Goal: Task Accomplishment & Management: Use online tool/utility

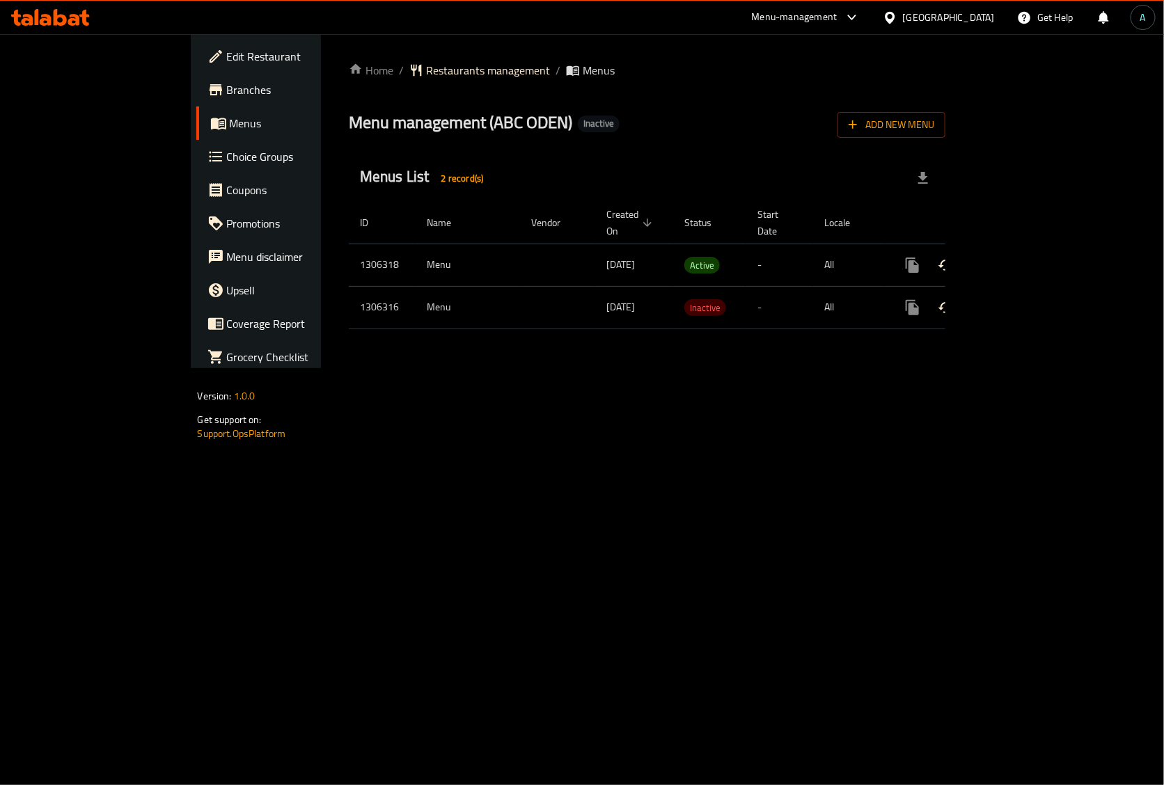
drag, startPoint x: 1104, startPoint y: 237, endPoint x: 1114, endPoint y: 239, distance: 10.5
click at [1105, 237] on div at bounding box center [582, 392] width 1164 height 785
click at [1021, 257] on icon "enhanced table" at bounding box center [1013, 265] width 17 height 17
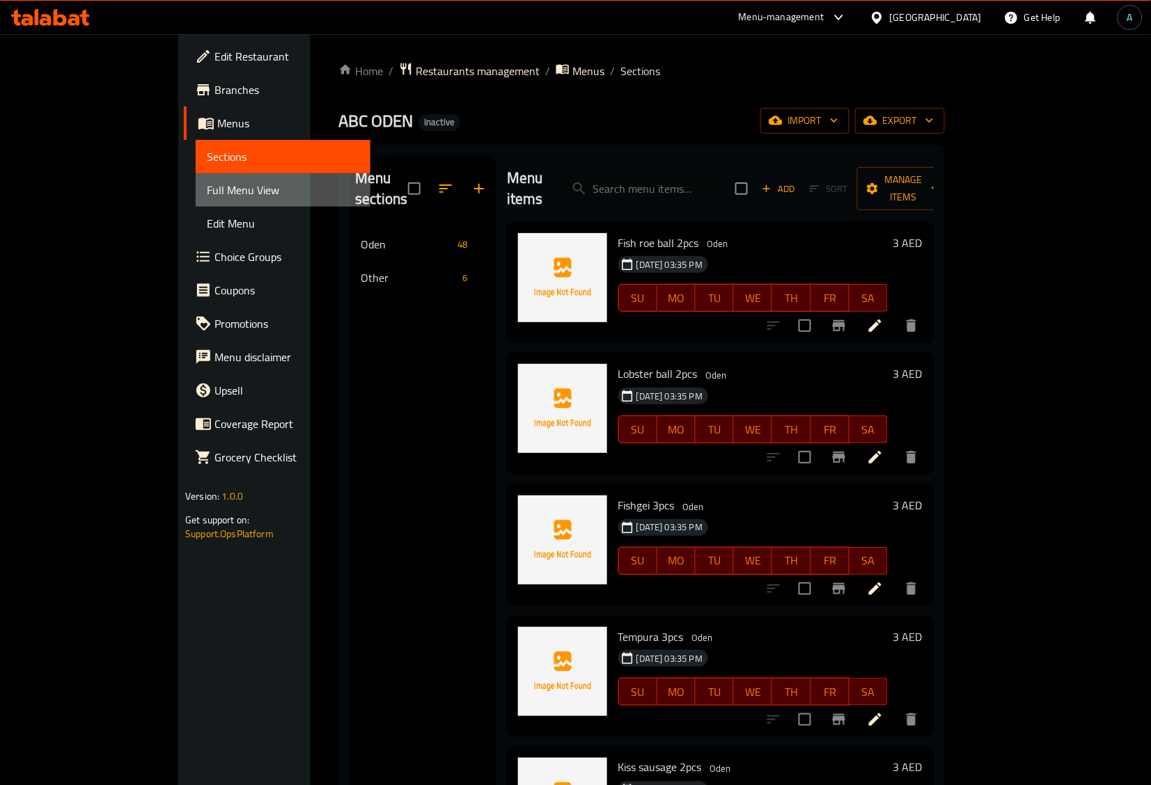
click at [207, 196] on span "Full Menu View" at bounding box center [283, 190] width 152 height 17
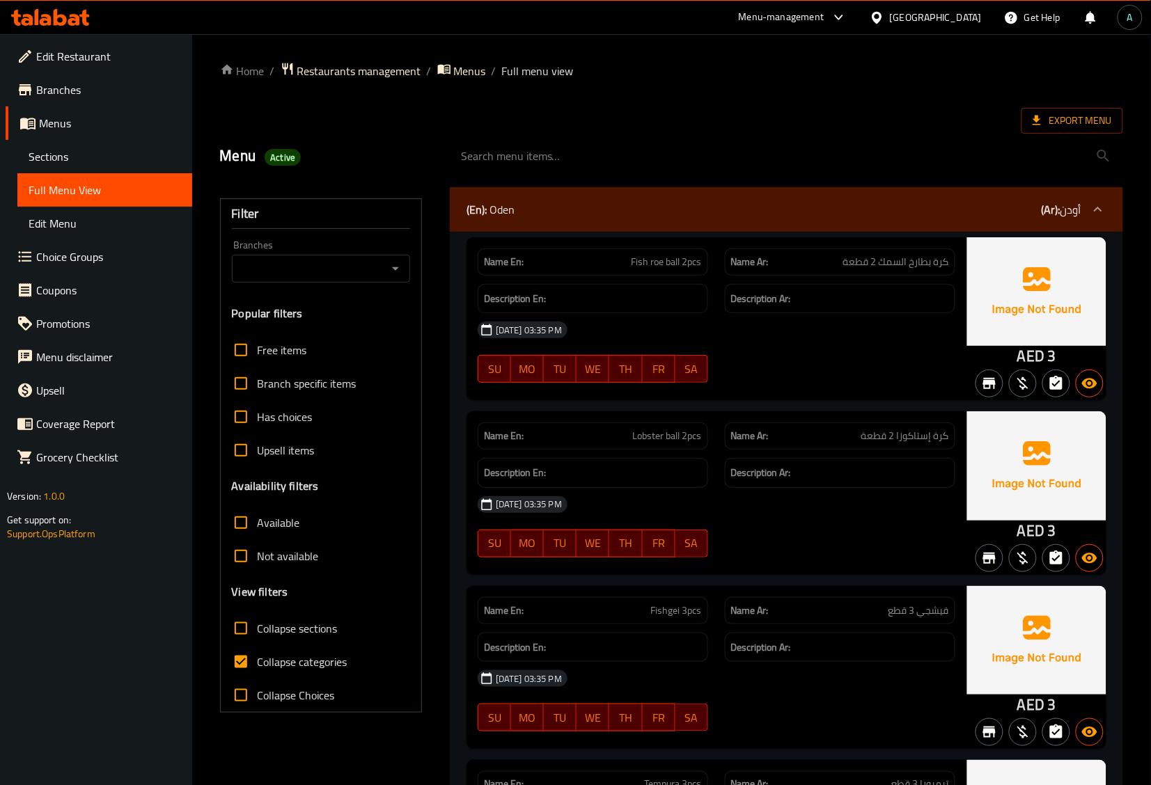
click at [269, 665] on span "Collapse categories" at bounding box center [303, 662] width 90 height 17
click at [258, 665] on input "Collapse categories" at bounding box center [240, 661] width 33 height 33
checkbox input "false"
drag, startPoint x: 1027, startPoint y: 359, endPoint x: 1038, endPoint y: 359, distance: 11.1
click at [1038, 359] on div "AED 3" at bounding box center [1036, 318] width 139 height 163
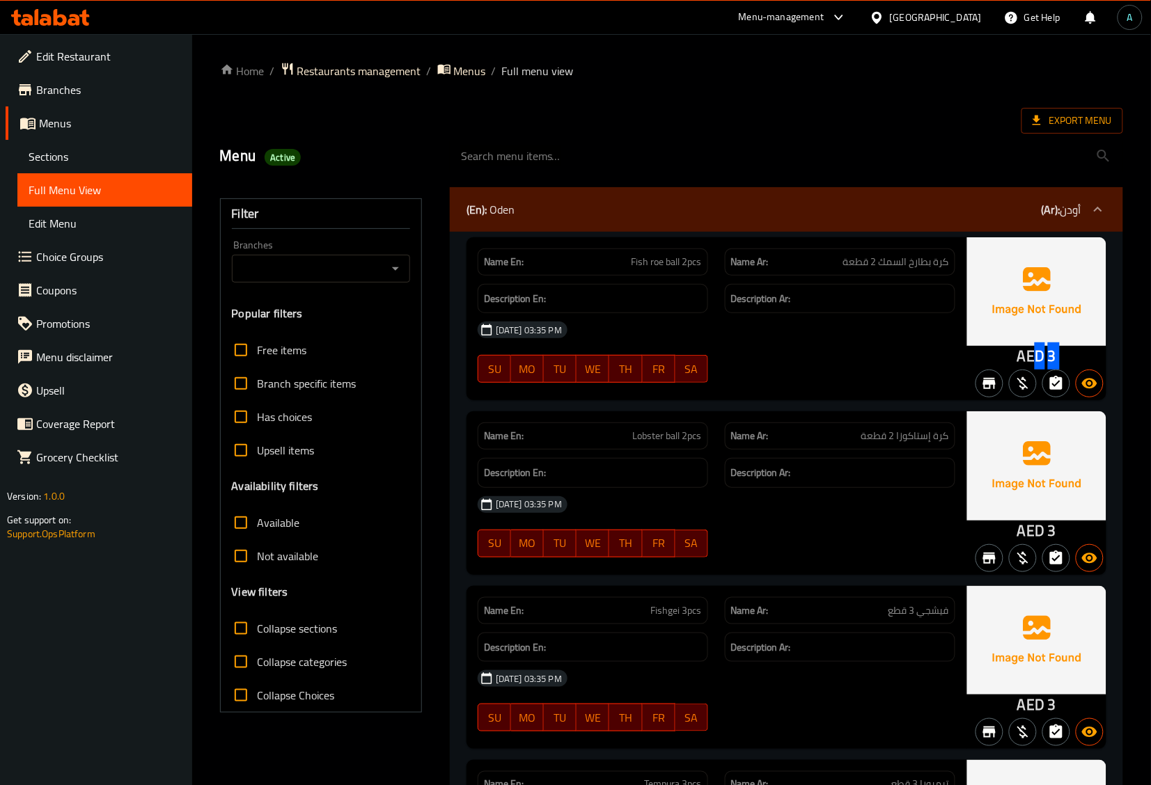
click at [1038, 359] on span "AED" at bounding box center [1030, 355] width 27 height 27
drag, startPoint x: 1023, startPoint y: 359, endPoint x: 1042, endPoint y: 359, distance: 18.8
click at [1042, 359] on span "AED" at bounding box center [1030, 355] width 27 height 27
drag, startPoint x: 1020, startPoint y: 357, endPoint x: 1041, endPoint y: 357, distance: 20.9
click at [1041, 357] on span "AED" at bounding box center [1030, 355] width 27 height 27
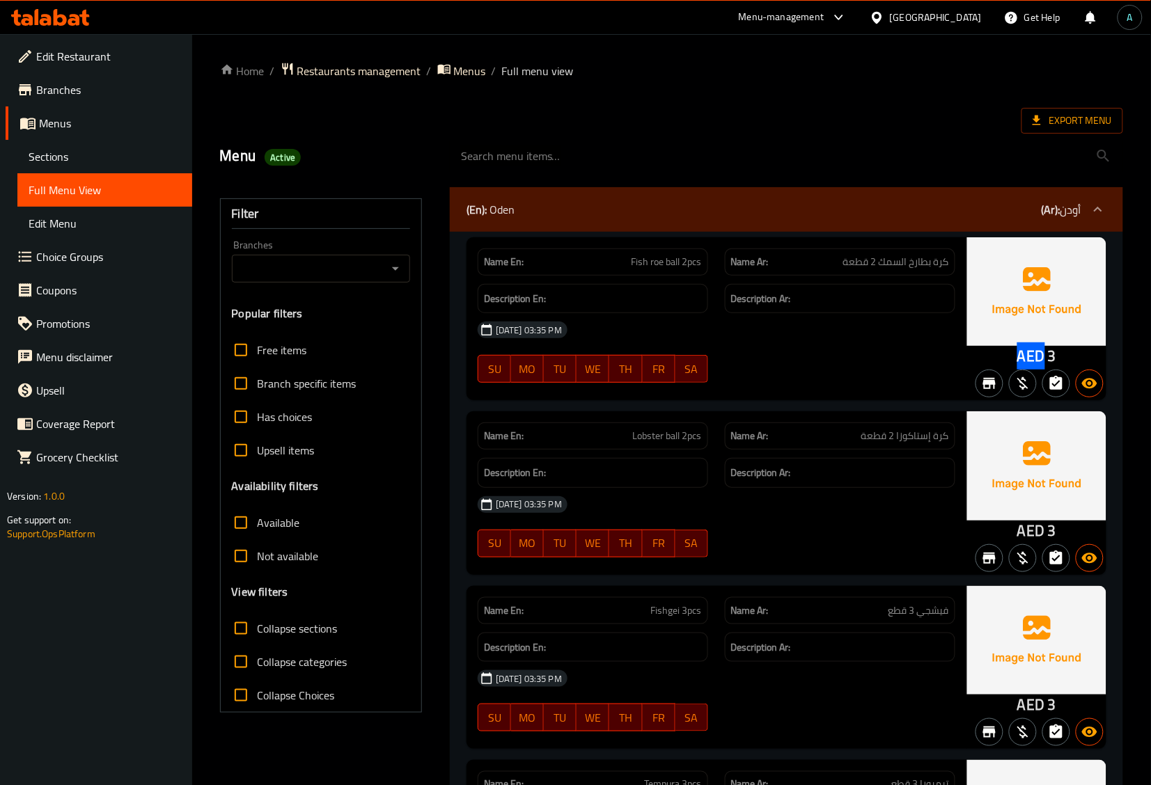
copy span "AED"
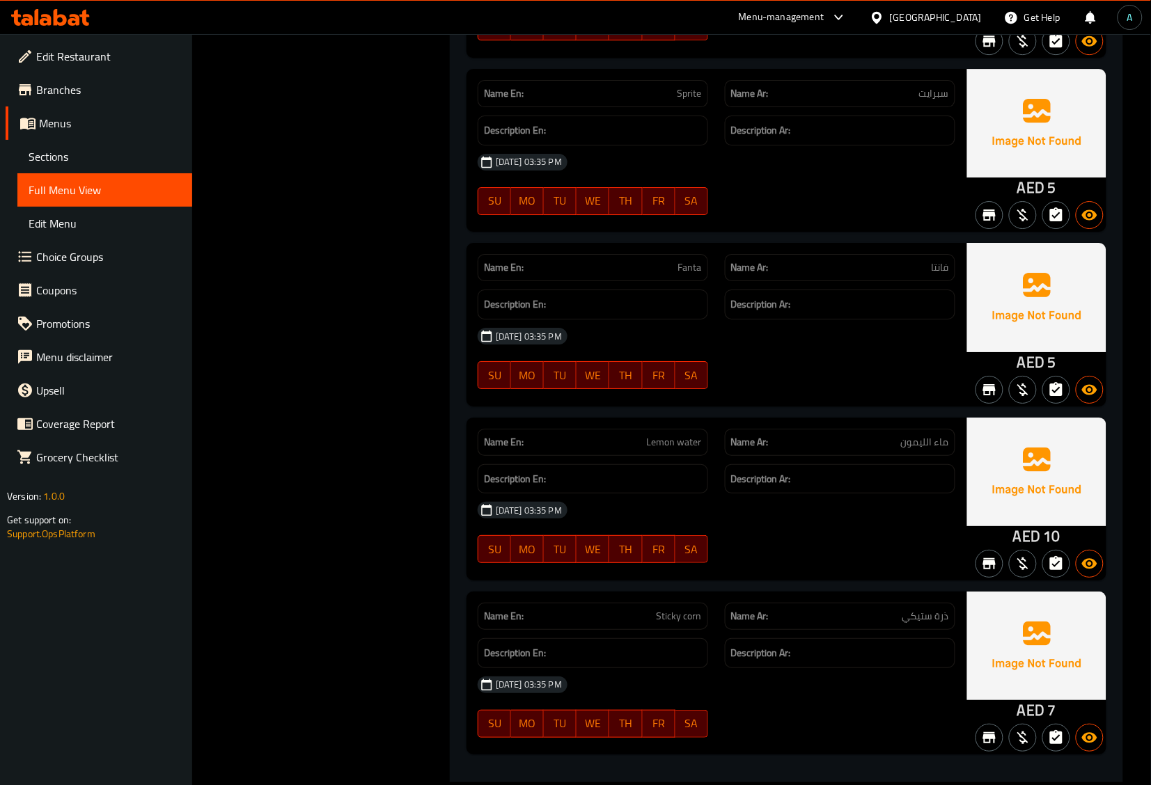
scroll to position [8986, 0]
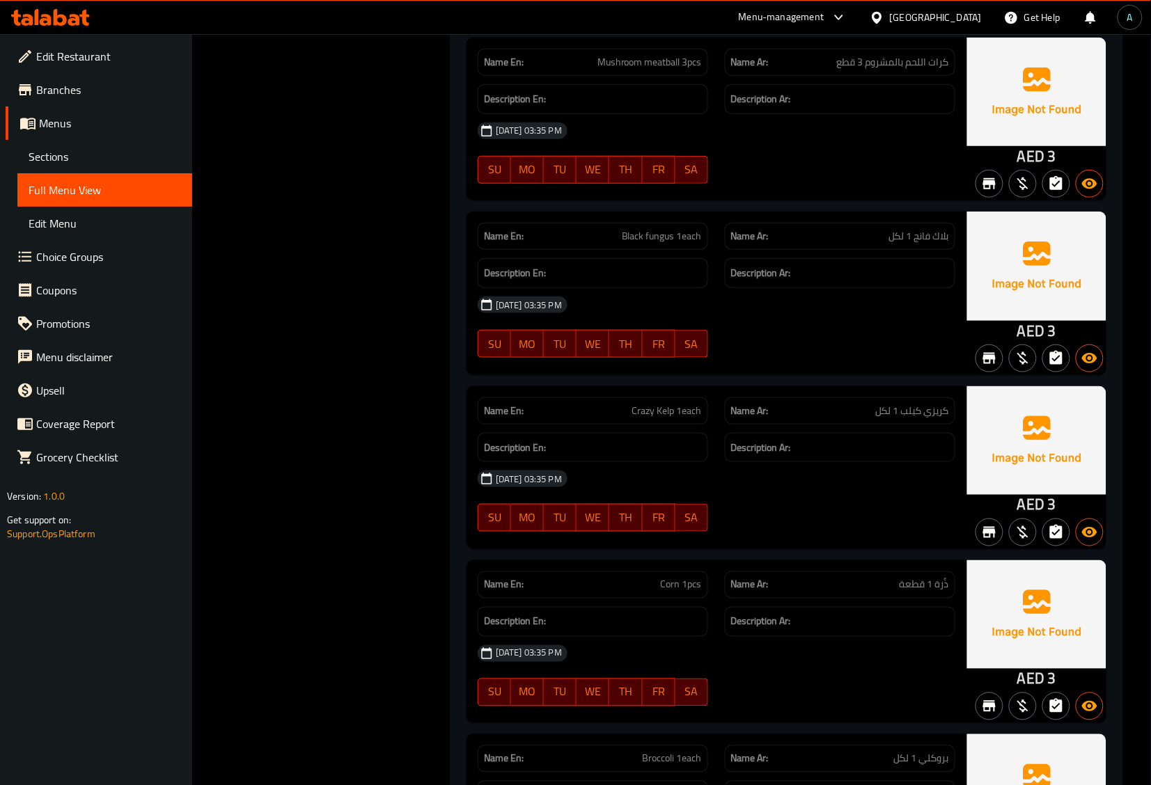
scroll to position [0, 0]
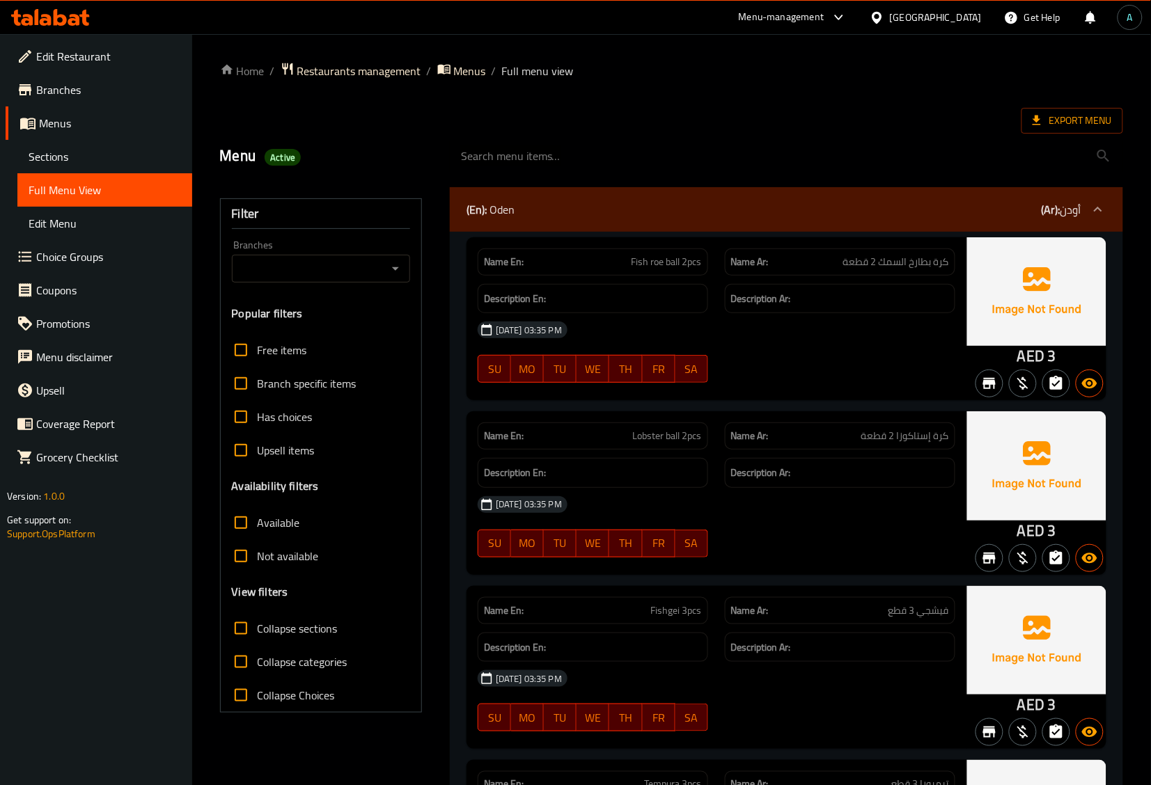
click at [662, 129] on div "Menu Active" at bounding box center [672, 156] width 920 height 62
click at [1066, 123] on span "Export Menu" at bounding box center [1071, 120] width 79 height 17
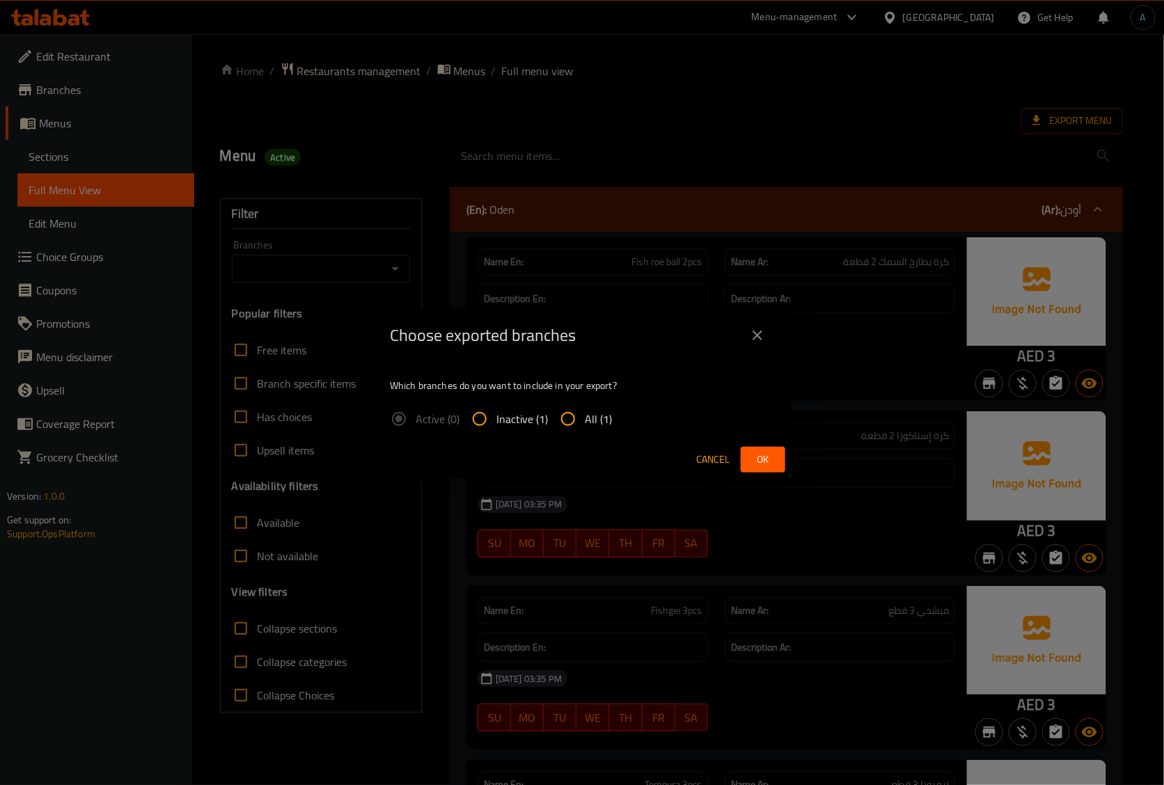
click at [594, 412] on span "All (1)" at bounding box center [598, 419] width 27 height 17
click at [585, 412] on input "All (1)" at bounding box center [567, 418] width 33 height 33
radio input "true"
click at [756, 454] on span "Ok" at bounding box center [763, 459] width 22 height 17
